Goal: Book appointment/travel/reservation

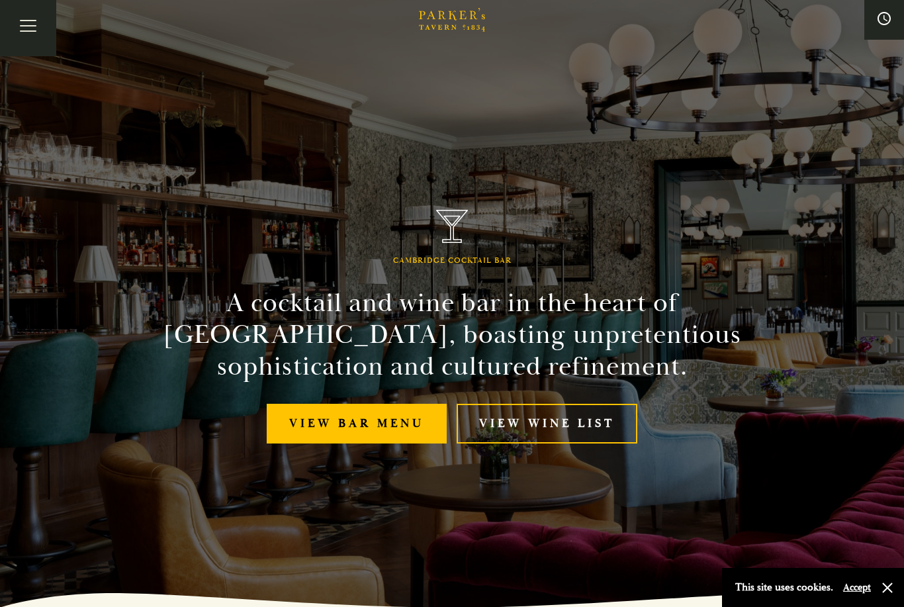
click at [379, 443] on link "View bar menu" at bounding box center [357, 424] width 180 height 40
click at [36, 34] on button "Toggle navigation" at bounding box center [28, 28] width 56 height 56
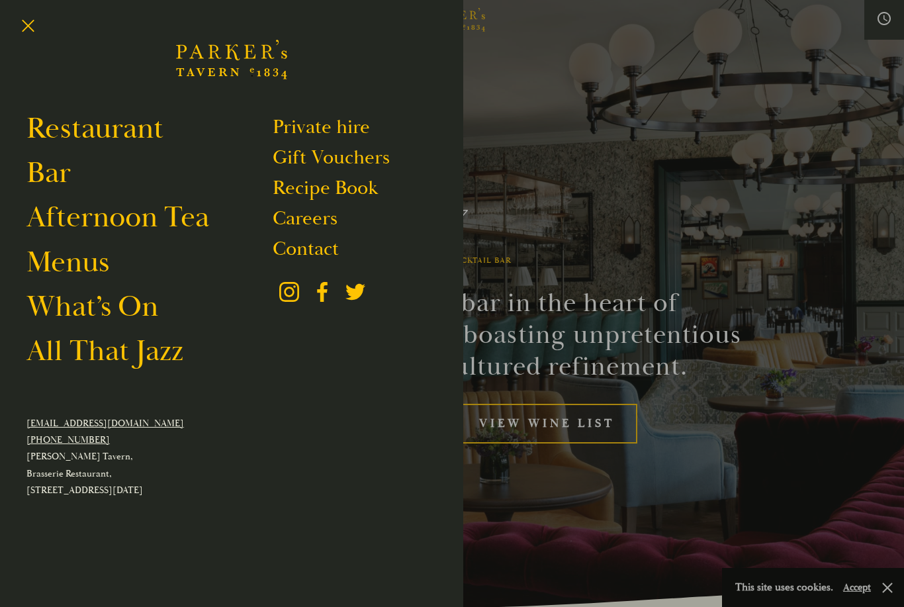
click at [54, 134] on link "Restaurant" at bounding box center [94, 128] width 137 height 37
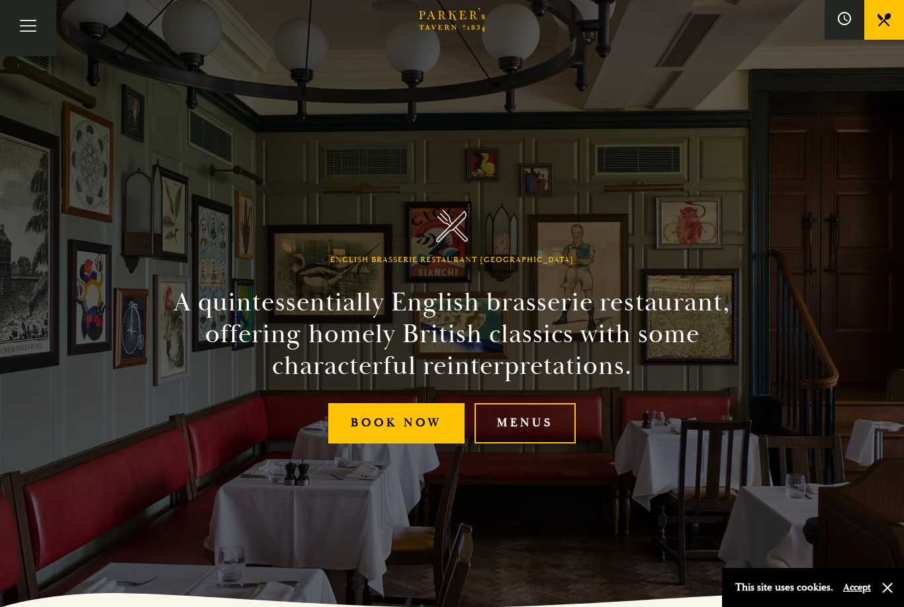
click at [419, 443] on link "Book Now" at bounding box center [396, 423] width 136 height 40
click at [372, 436] on link "Book Now" at bounding box center [396, 423] width 136 height 40
click at [382, 437] on link "Book Now" at bounding box center [396, 423] width 136 height 40
